Goal: Information Seeking & Learning: Understand process/instructions

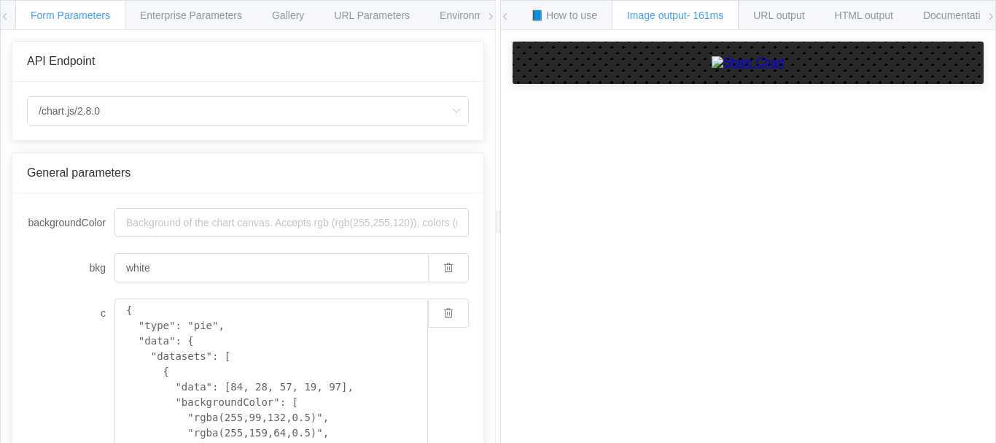
click at [992, 18] on icon at bounding box center [990, 16] width 9 height 9
click at [510, 17] on div "📘 How to use Image output - 161ms URL output HTML output Documentation 🕷 Found …" at bounding box center [748, 15] width 494 height 29
click at [507, 16] on icon at bounding box center [505, 16] width 9 height 9
click at [507, 17] on icon at bounding box center [505, 16] width 9 height 9
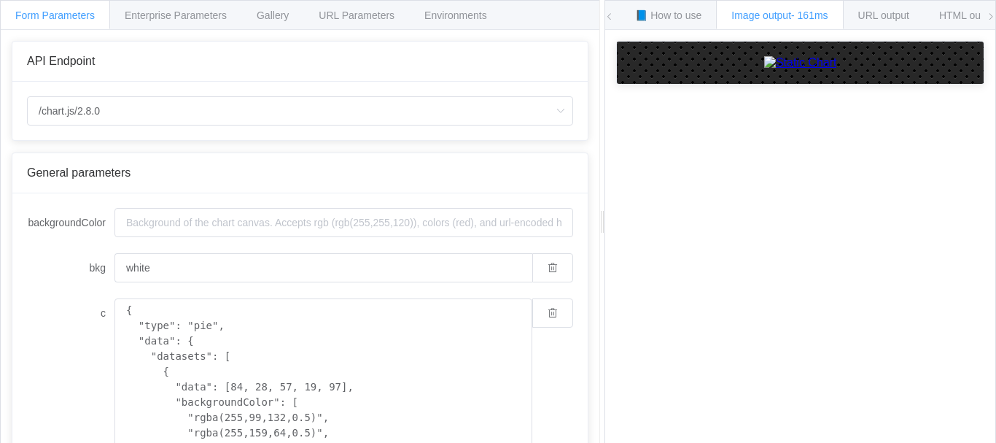
drag, startPoint x: 495, startPoint y: 17, endPoint x: 603, endPoint y: 23, distance: 108.1
click at [603, 23] on div at bounding box center [601, 221] width 5 height 443
click at [224, 18] on span "Enterprise Parameters" at bounding box center [176, 15] width 102 height 12
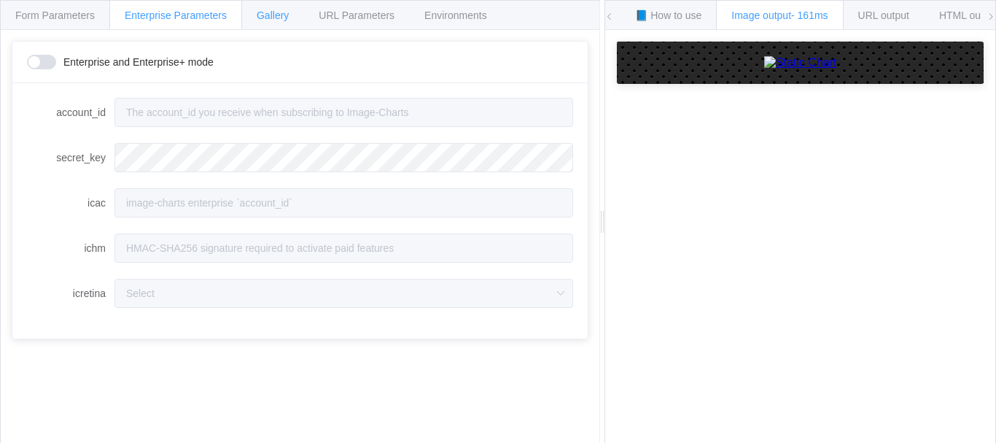
click at [275, 17] on span "Gallery" at bounding box center [273, 15] width 32 height 12
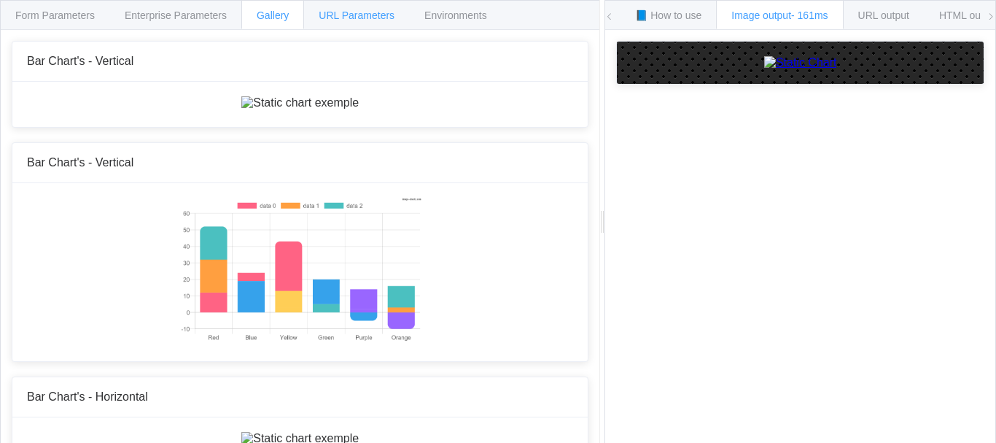
click at [333, 21] on div "URL Parameters" at bounding box center [356, 14] width 106 height 29
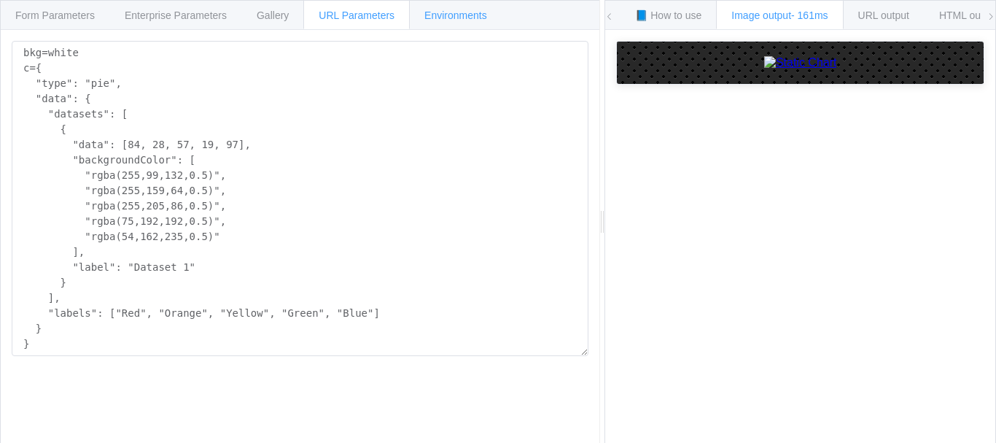
click at [437, 18] on span "Environments" at bounding box center [455, 15] width 63 height 12
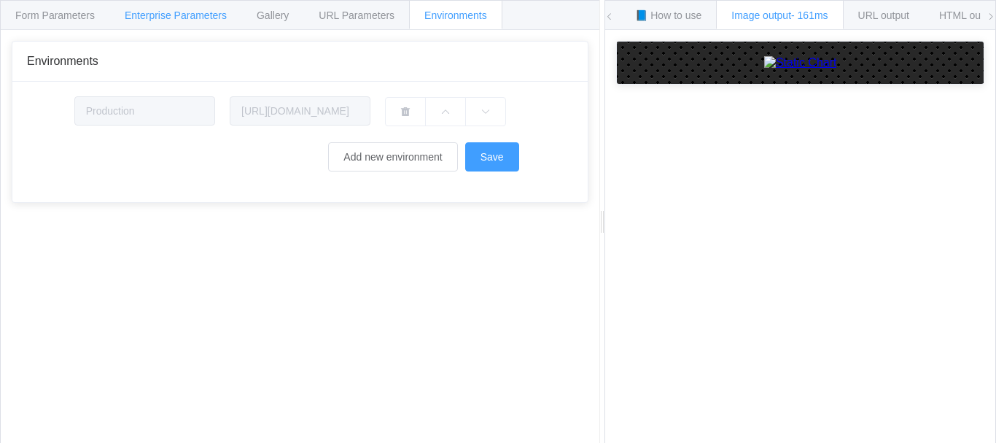
click at [174, 28] on div "Enterprise Parameters" at bounding box center [175, 14] width 133 height 29
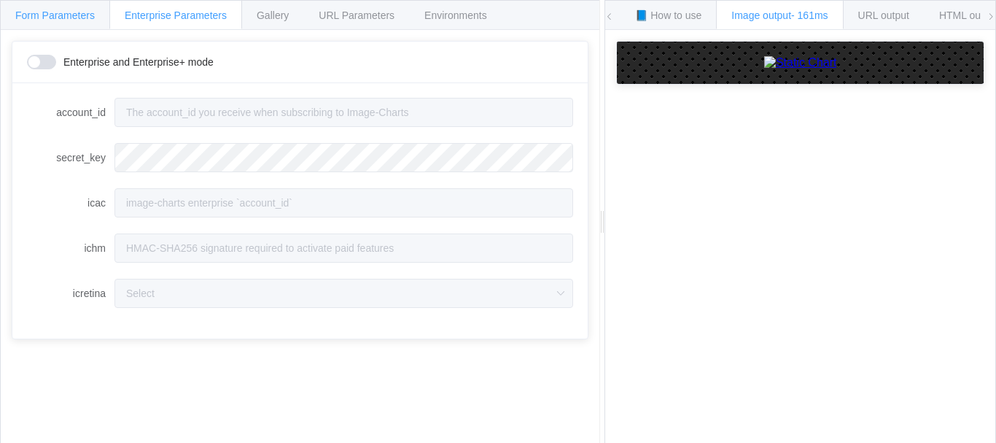
click at [70, 29] on div "Form Parameters" at bounding box center [55, 14] width 110 height 29
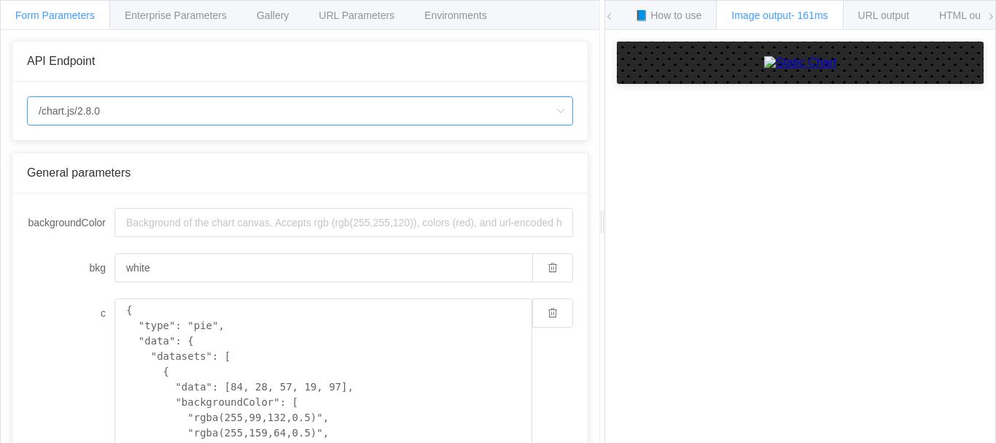
click at [149, 109] on input "/chart.js/2.8.0" at bounding box center [300, 110] width 546 height 29
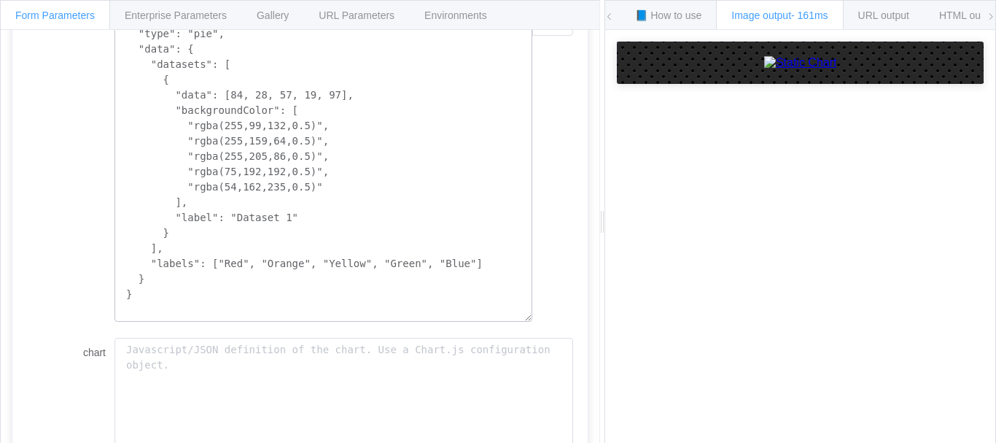
scroll to position [504, 0]
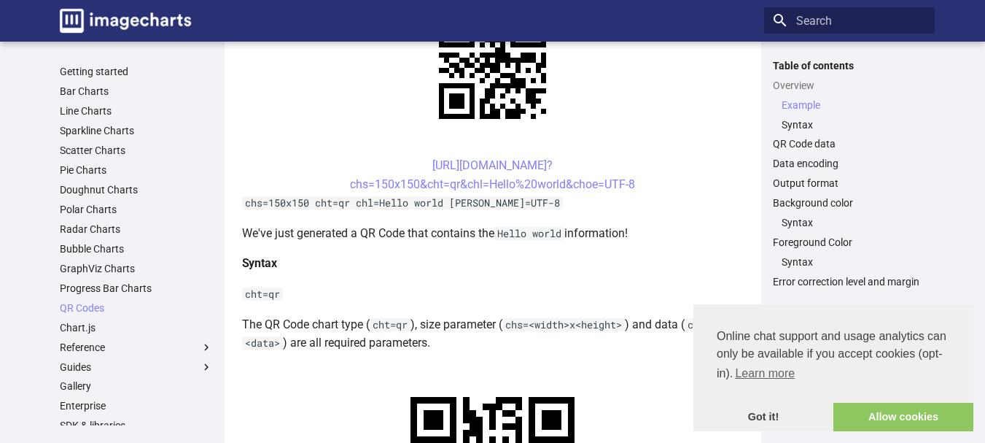
scroll to position [365, 0]
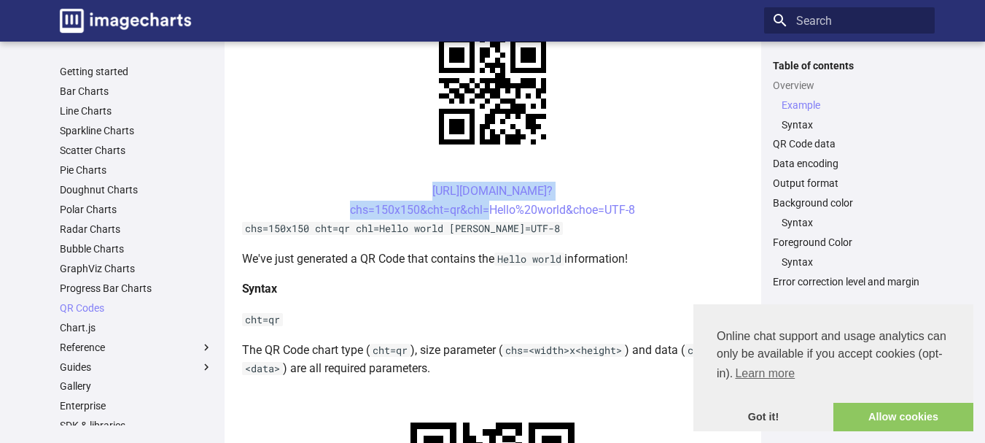
drag, startPoint x: 400, startPoint y: 191, endPoint x: 483, endPoint y: 218, distance: 87.4
click at [483, 218] on center "[URL][DOMAIN_NAME]? chs=150x150&cht=qr&chl=Hello%20world&choe=UTF-8" at bounding box center [493, 200] width 502 height 37
copy link "[URL][DOMAIN_NAME]? chs=150x150&cht=qr&chl"
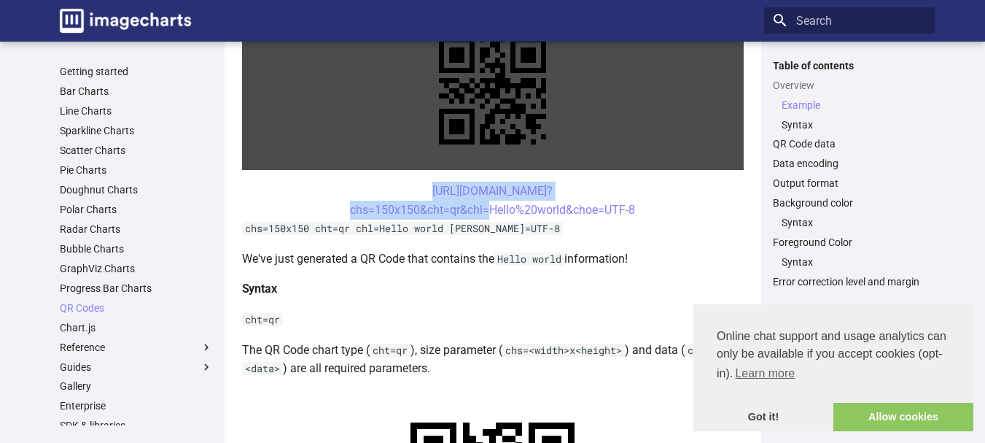
copy link "[URL][DOMAIN_NAME]? chs=150x150&cht=qr&chl"
